Goal: Check status: Check status

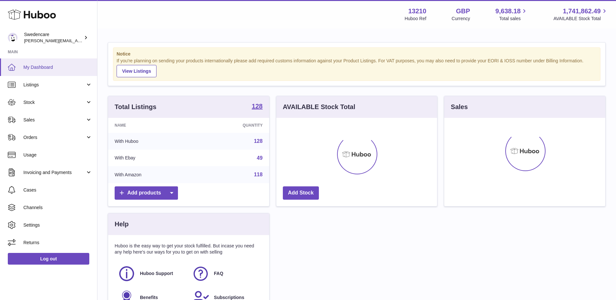
click at [31, 65] on span "My Dashboard" at bounding box center [57, 67] width 69 height 6
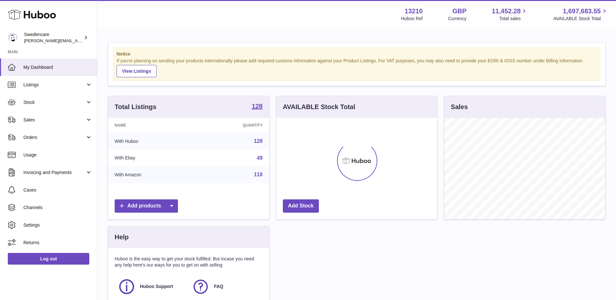
scroll to position [101, 161]
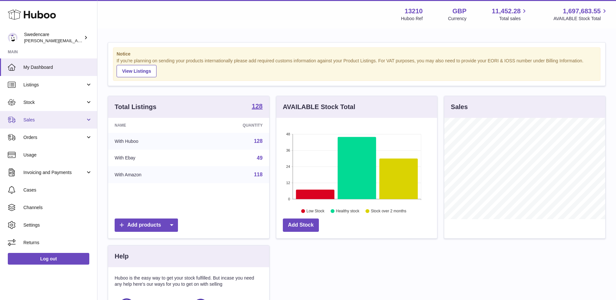
click at [33, 123] on link "Sales" at bounding box center [48, 120] width 97 height 18
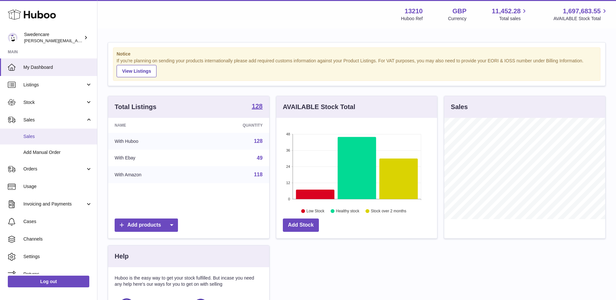
click at [29, 139] on span "Sales" at bounding box center [57, 137] width 69 height 6
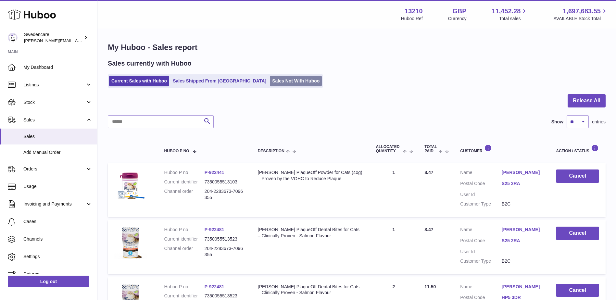
click at [270, 83] on link "Sales Not With Huboo" at bounding box center [296, 81] width 52 height 11
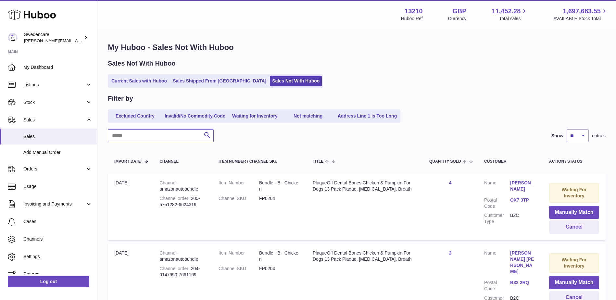
click at [157, 136] on input "text" at bounding box center [161, 135] width 106 height 13
paste input "**********"
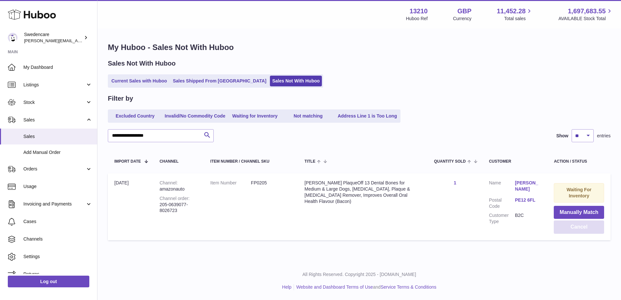
click at [580, 227] on button "Cancel" at bounding box center [579, 227] width 50 height 13
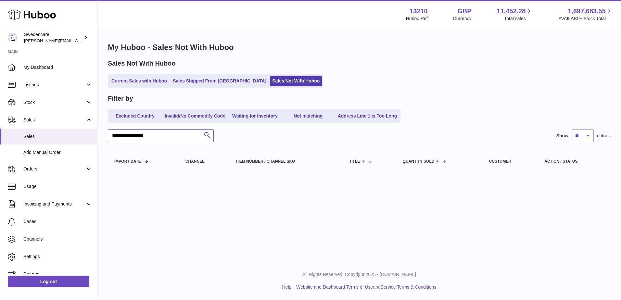
drag, startPoint x: 159, startPoint y: 136, endPoint x: 112, endPoint y: 132, distance: 46.7
click at [112, 132] on input "**********" at bounding box center [161, 135] width 106 height 13
paste input "text"
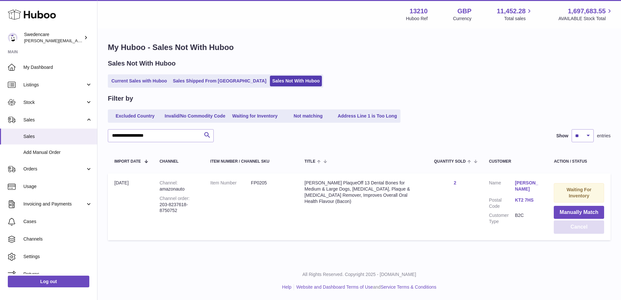
click at [583, 228] on button "Cancel" at bounding box center [579, 227] width 50 height 13
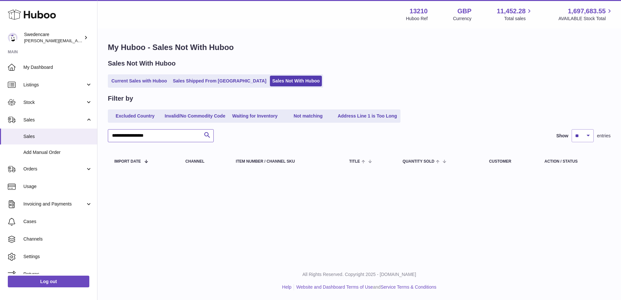
drag, startPoint x: 145, startPoint y: 135, endPoint x: 110, endPoint y: 131, distance: 35.1
click at [113, 134] on input "**********" at bounding box center [161, 135] width 106 height 13
paste input "text"
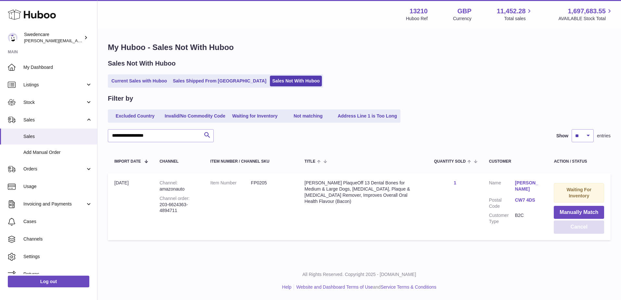
click at [588, 228] on button "Cancel" at bounding box center [579, 227] width 50 height 13
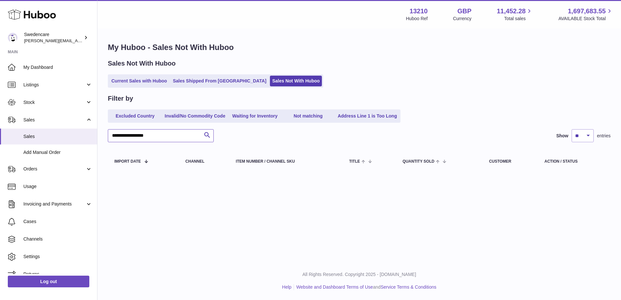
drag, startPoint x: 167, startPoint y: 137, endPoint x: 112, endPoint y: 134, distance: 54.7
click at [112, 134] on input "**********" at bounding box center [161, 135] width 106 height 13
paste input "text"
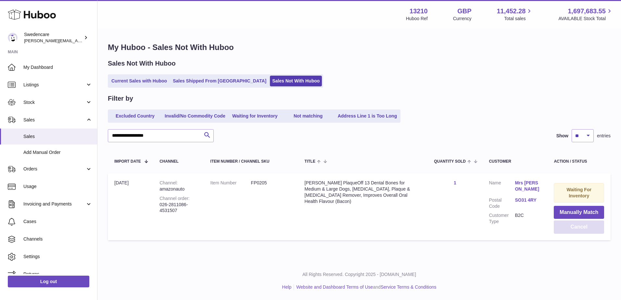
click at [571, 226] on button "Cancel" at bounding box center [579, 227] width 50 height 13
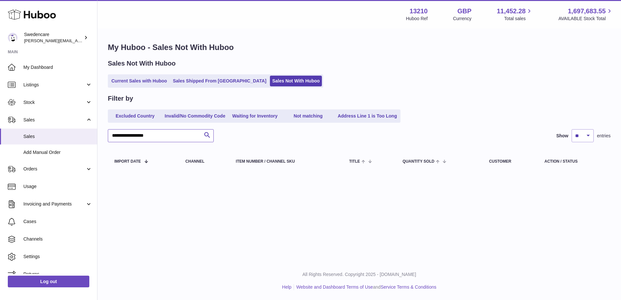
drag, startPoint x: 164, startPoint y: 137, endPoint x: 113, endPoint y: 136, distance: 51.0
click at [113, 136] on input "**********" at bounding box center [161, 135] width 106 height 13
paste input "text"
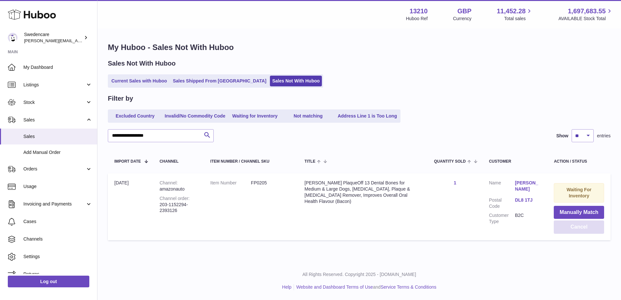
click at [572, 224] on button "Cancel" at bounding box center [579, 227] width 50 height 13
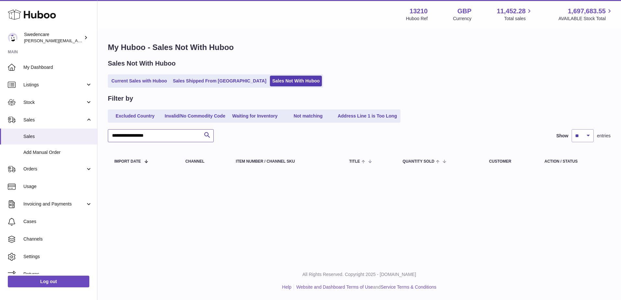
drag, startPoint x: 158, startPoint y: 136, endPoint x: 112, endPoint y: 135, distance: 45.8
click at [112, 135] on input "**********" at bounding box center [161, 135] width 106 height 13
paste input "text"
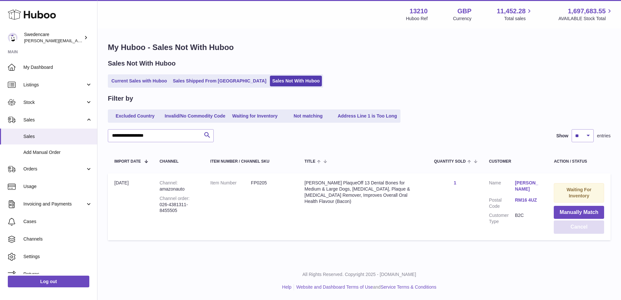
click at [578, 225] on button "Cancel" at bounding box center [579, 227] width 50 height 13
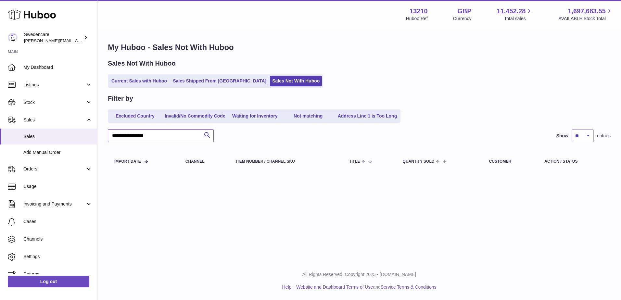
drag, startPoint x: 161, startPoint y: 134, endPoint x: 112, endPoint y: 133, distance: 49.4
click at [112, 133] on input "**********" at bounding box center [161, 135] width 106 height 13
paste input "text"
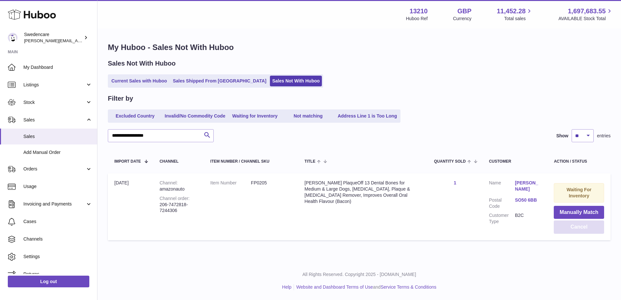
click at [569, 229] on button "Cancel" at bounding box center [579, 227] width 50 height 13
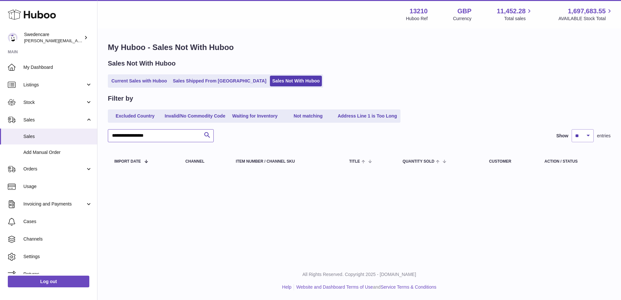
drag, startPoint x: 161, startPoint y: 135, endPoint x: 112, endPoint y: 136, distance: 48.4
click at [112, 136] on input "**********" at bounding box center [161, 135] width 106 height 13
paste input "text"
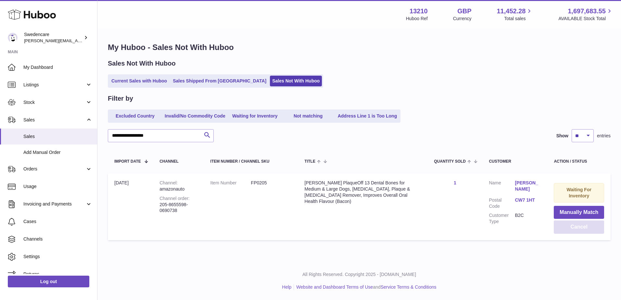
click at [572, 231] on button "Cancel" at bounding box center [579, 227] width 50 height 13
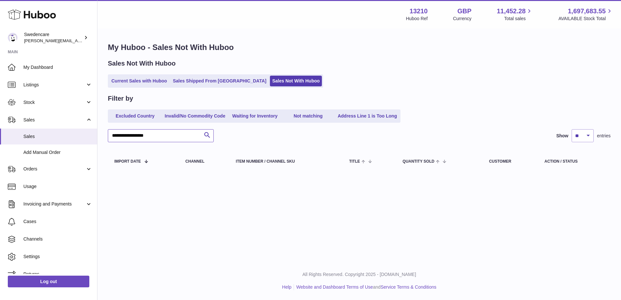
drag, startPoint x: 159, startPoint y: 136, endPoint x: 112, endPoint y: 136, distance: 47.4
click at [112, 136] on input "**********" at bounding box center [161, 135] width 106 height 13
paste input "text"
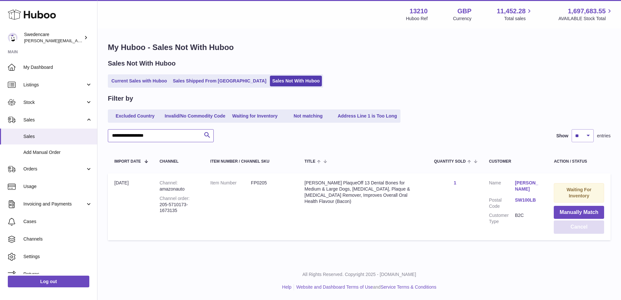
type input "**********"
click at [582, 229] on button "Cancel" at bounding box center [579, 227] width 50 height 13
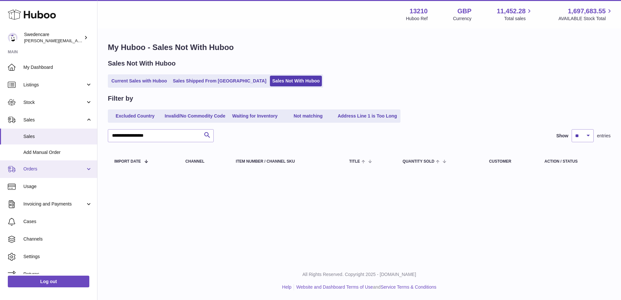
click at [34, 166] on span "Orders" at bounding box center [54, 169] width 62 height 6
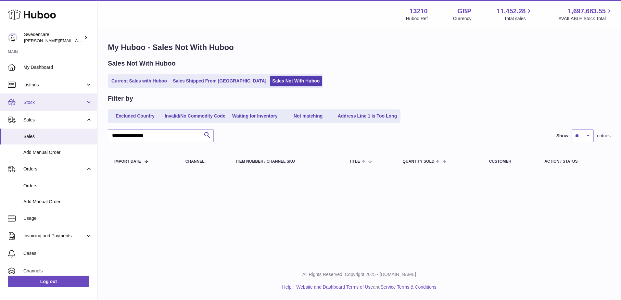
click at [30, 104] on span "Stock" at bounding box center [54, 102] width 62 height 6
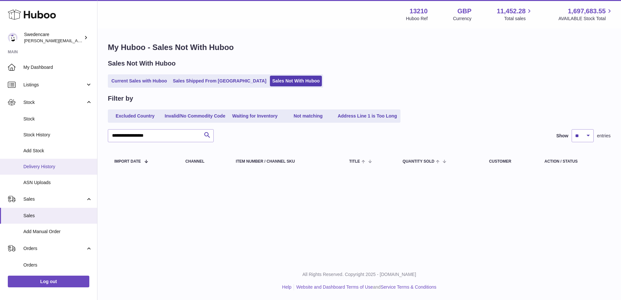
click at [30, 166] on span "Delivery History" at bounding box center [57, 167] width 69 height 6
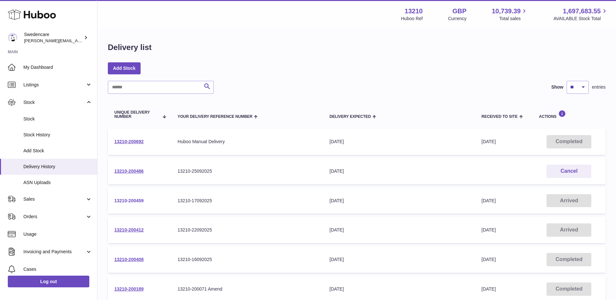
click at [126, 201] on link "13210-200459" at bounding box center [128, 200] width 29 height 5
click at [133, 171] on link "13210-200486" at bounding box center [128, 171] width 29 height 5
click at [129, 143] on link "13210-200692" at bounding box center [128, 141] width 29 height 5
click at [125, 260] on link "13210-200408" at bounding box center [128, 259] width 29 height 5
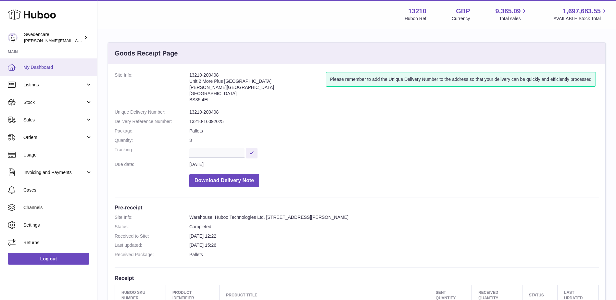
click at [42, 64] on link "My Dashboard" at bounding box center [48, 67] width 97 height 18
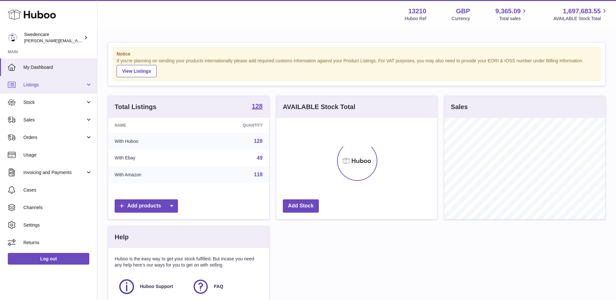
scroll to position [101, 161]
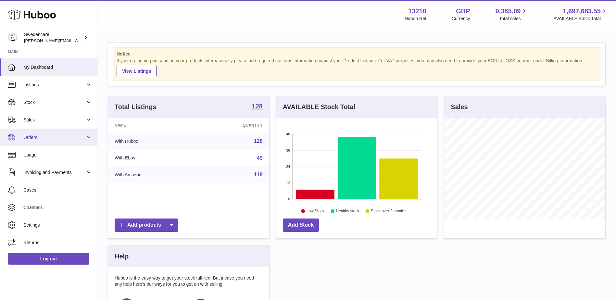
click at [35, 136] on span "Orders" at bounding box center [54, 137] width 62 height 6
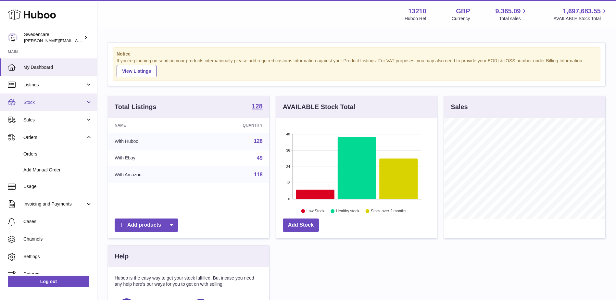
click at [33, 105] on span "Stock" at bounding box center [54, 102] width 62 height 6
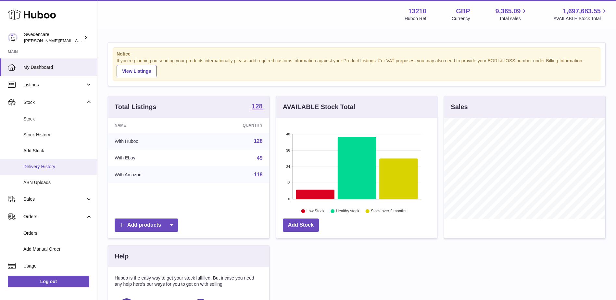
click at [38, 168] on span "Delivery History" at bounding box center [57, 167] width 69 height 6
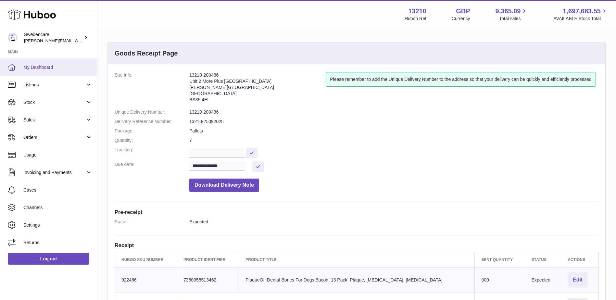
drag, startPoint x: 34, startPoint y: 65, endPoint x: 40, endPoint y: 65, distance: 5.6
click at [34, 65] on span "My Dashboard" at bounding box center [57, 67] width 69 height 6
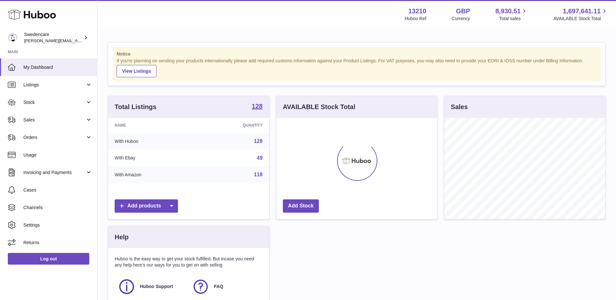
scroll to position [101, 161]
click at [41, 118] on span "Sales" at bounding box center [54, 120] width 62 height 6
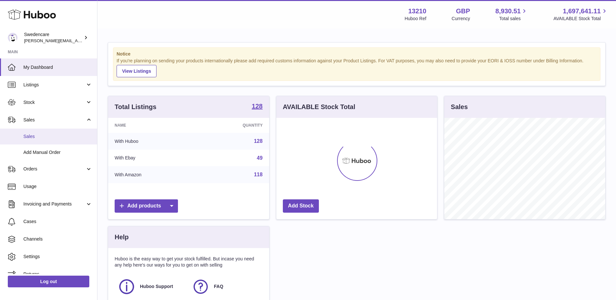
click at [27, 136] on span "Sales" at bounding box center [57, 137] width 69 height 6
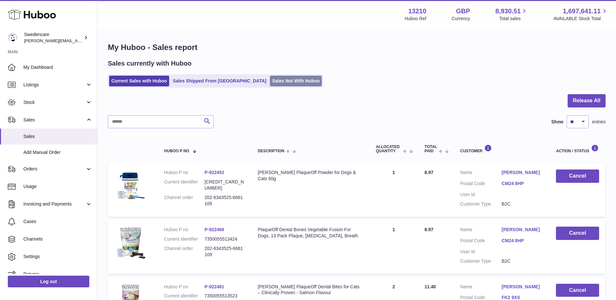
click at [270, 83] on link "Sales Not With Huboo" at bounding box center [296, 81] width 52 height 11
